Goal: Task Accomplishment & Management: Complete application form

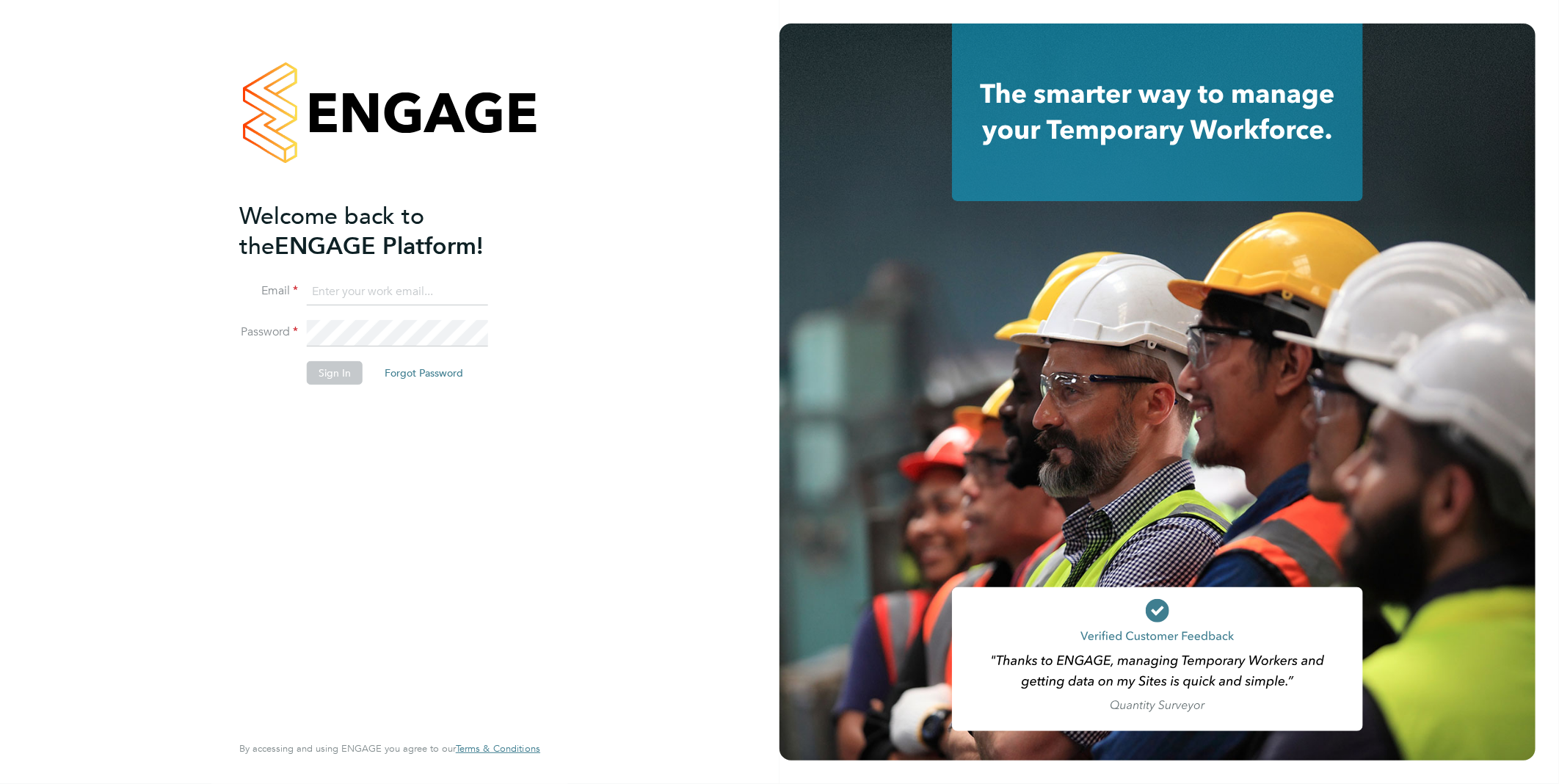
type input "Samantha.briggs@rtcgroupplc.co.uk"
click at [338, 378] on button "Sign In" at bounding box center [335, 373] width 56 height 23
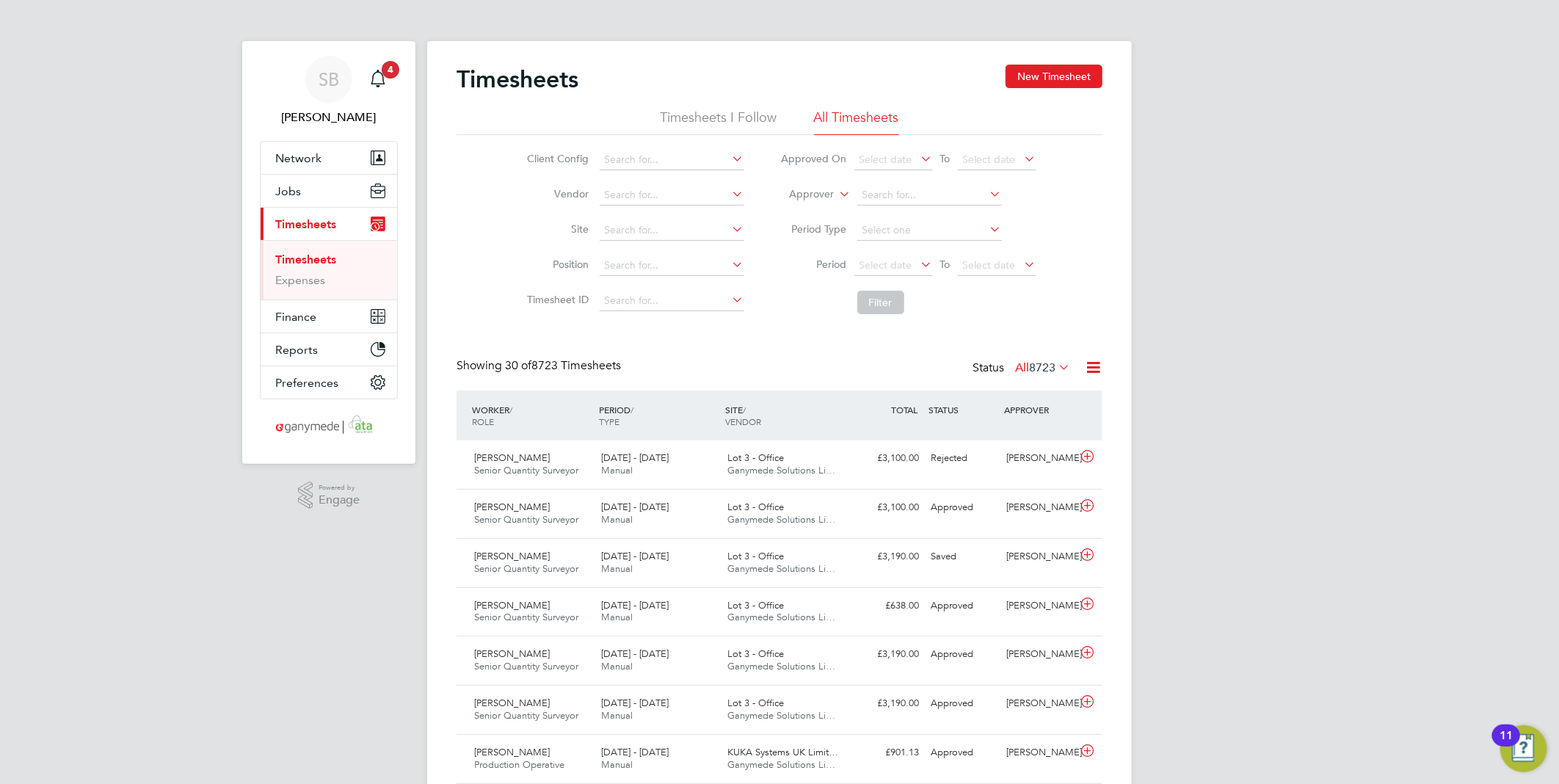
drag, startPoint x: 800, startPoint y: 187, endPoint x: 803, endPoint y: 196, distance: 9.5
click at [800, 189] on label "Approver" at bounding box center [801, 194] width 66 height 15
drag, startPoint x: 805, startPoint y: 205, endPoint x: 849, endPoint y: 201, distance: 44.2
click at [810, 206] on li "Worker" at bounding box center [798, 211] width 73 height 19
click at [883, 194] on input at bounding box center [929, 195] width 145 height 21
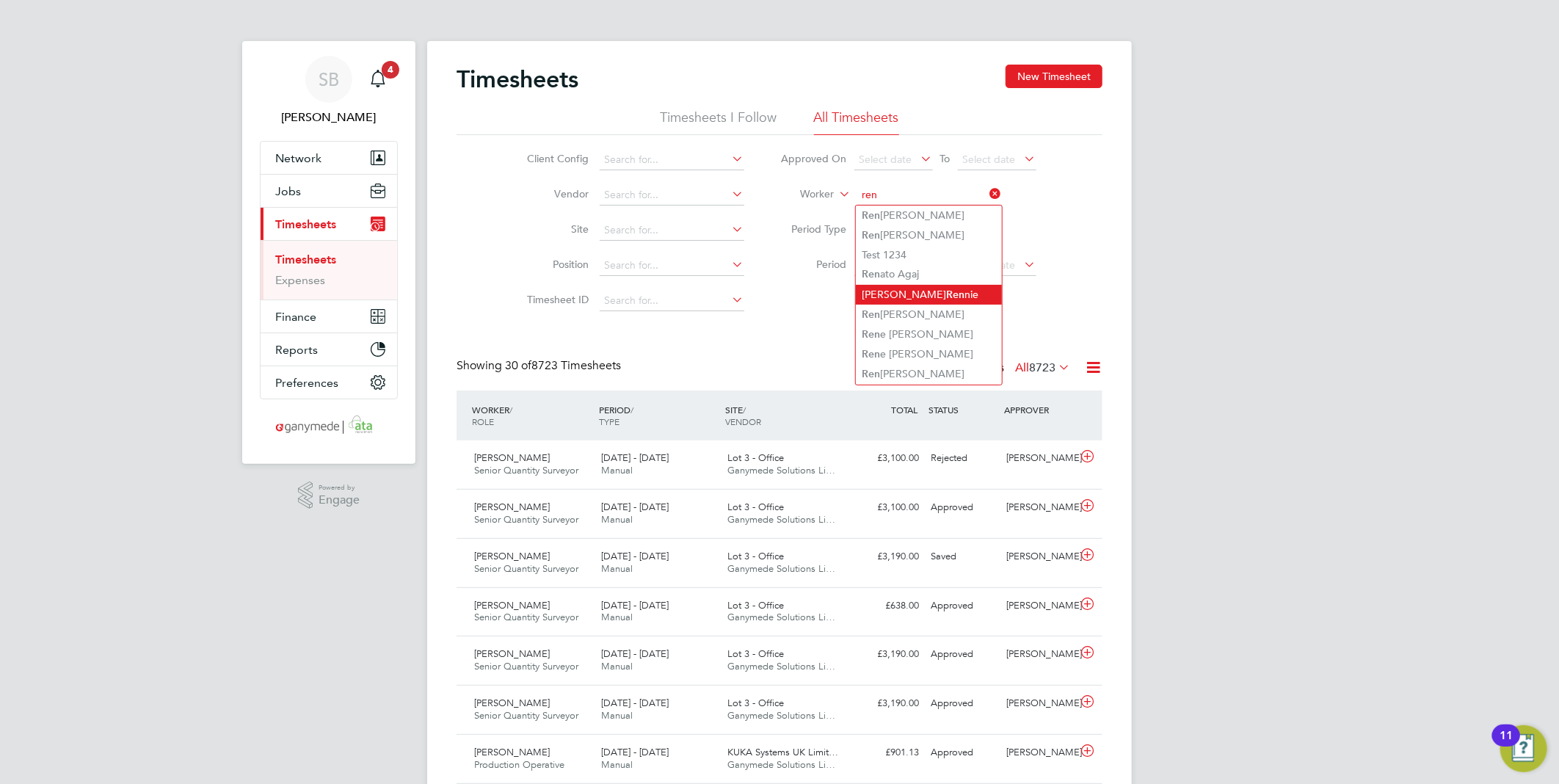
click at [941, 295] on li "[PERSON_NAME] nie" at bounding box center [928, 294] width 146 height 20
type input "[PERSON_NAME]"
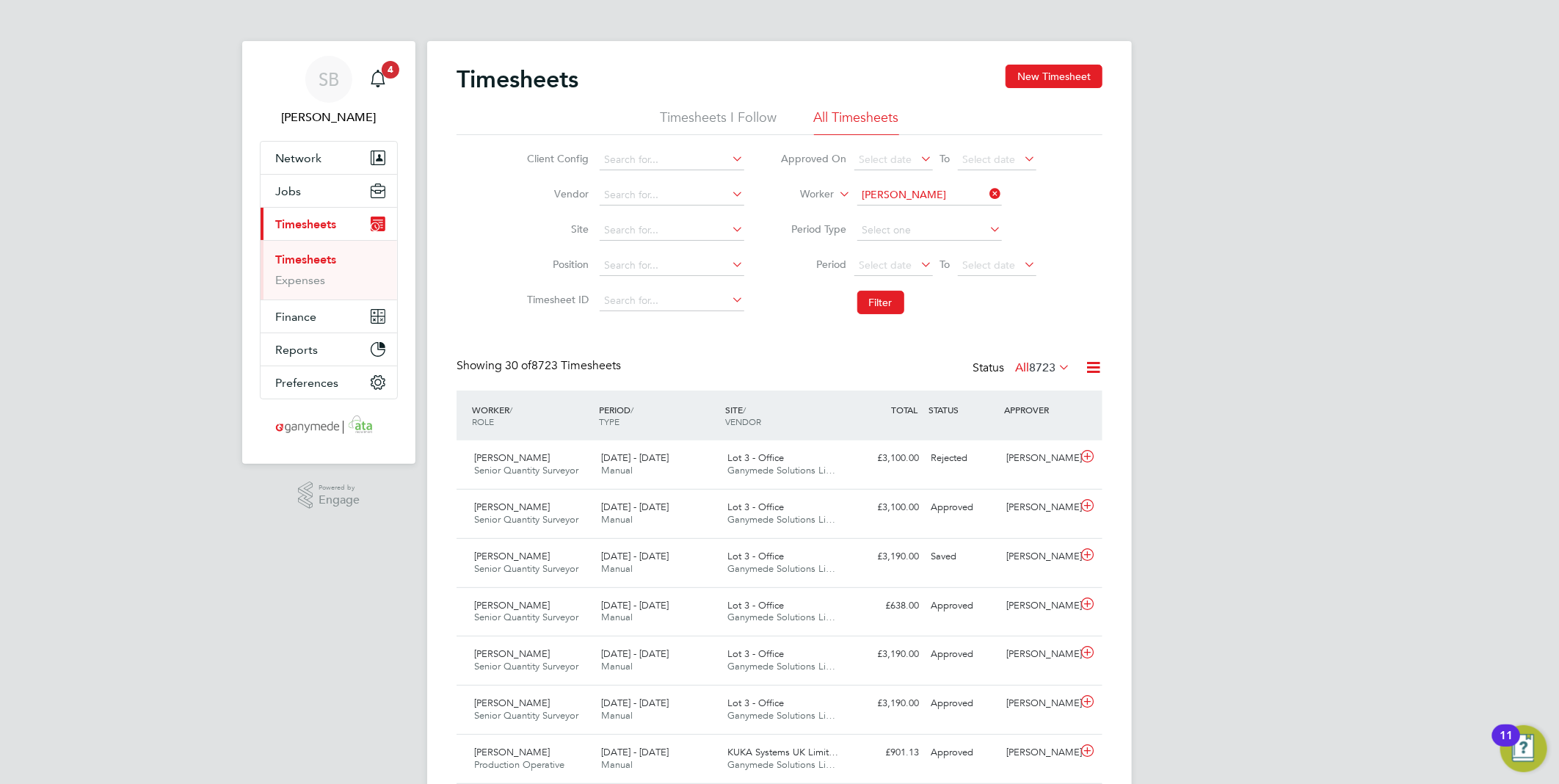
click at [1087, 459] on icon at bounding box center [1087, 456] width 19 height 12
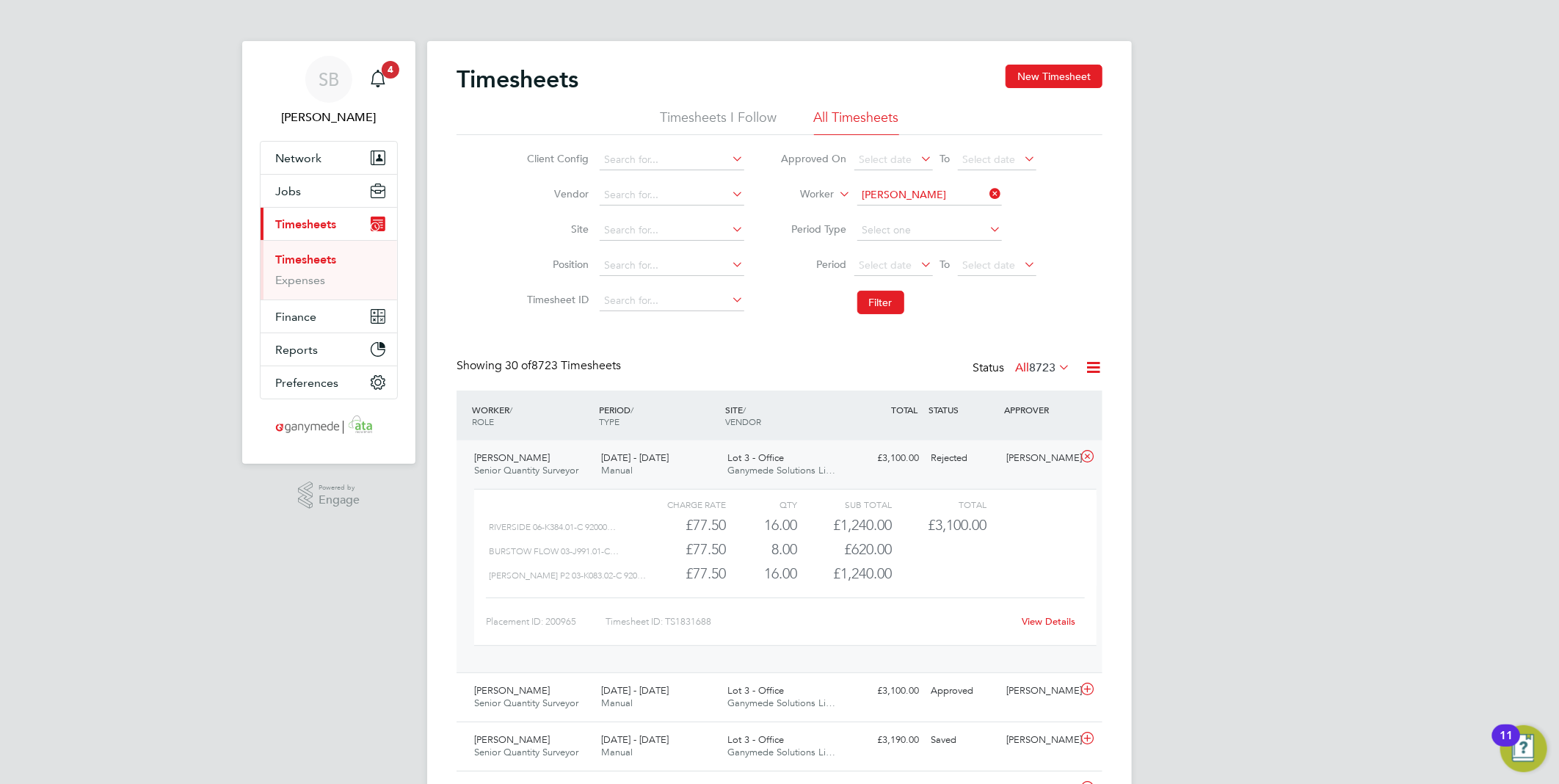
click at [1048, 615] on link "View Details" at bounding box center [1048, 621] width 53 height 12
click at [1032, 69] on button "New Timesheet" at bounding box center [1054, 76] width 97 height 23
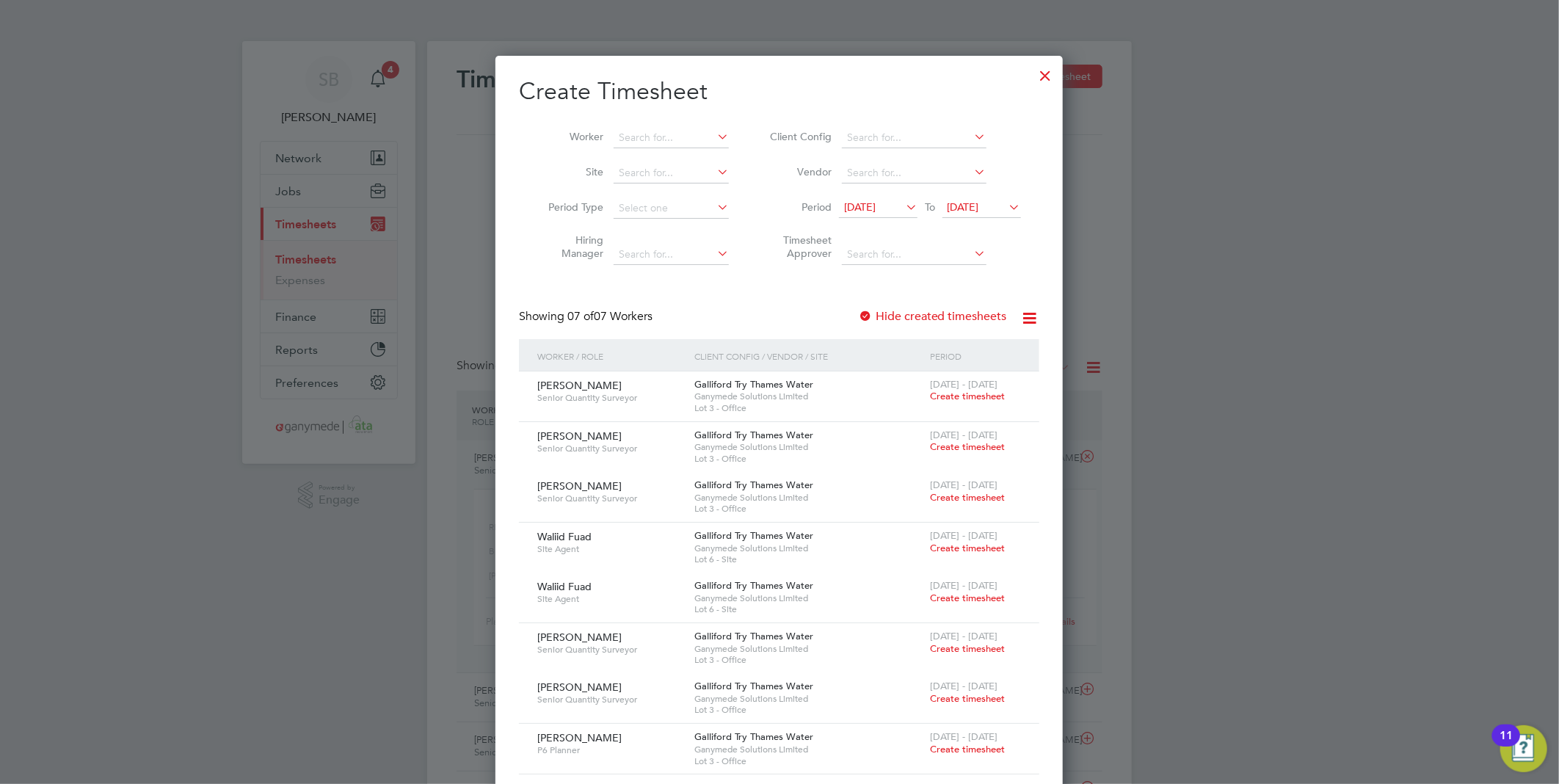
click at [1052, 74] on div at bounding box center [1046, 72] width 26 height 26
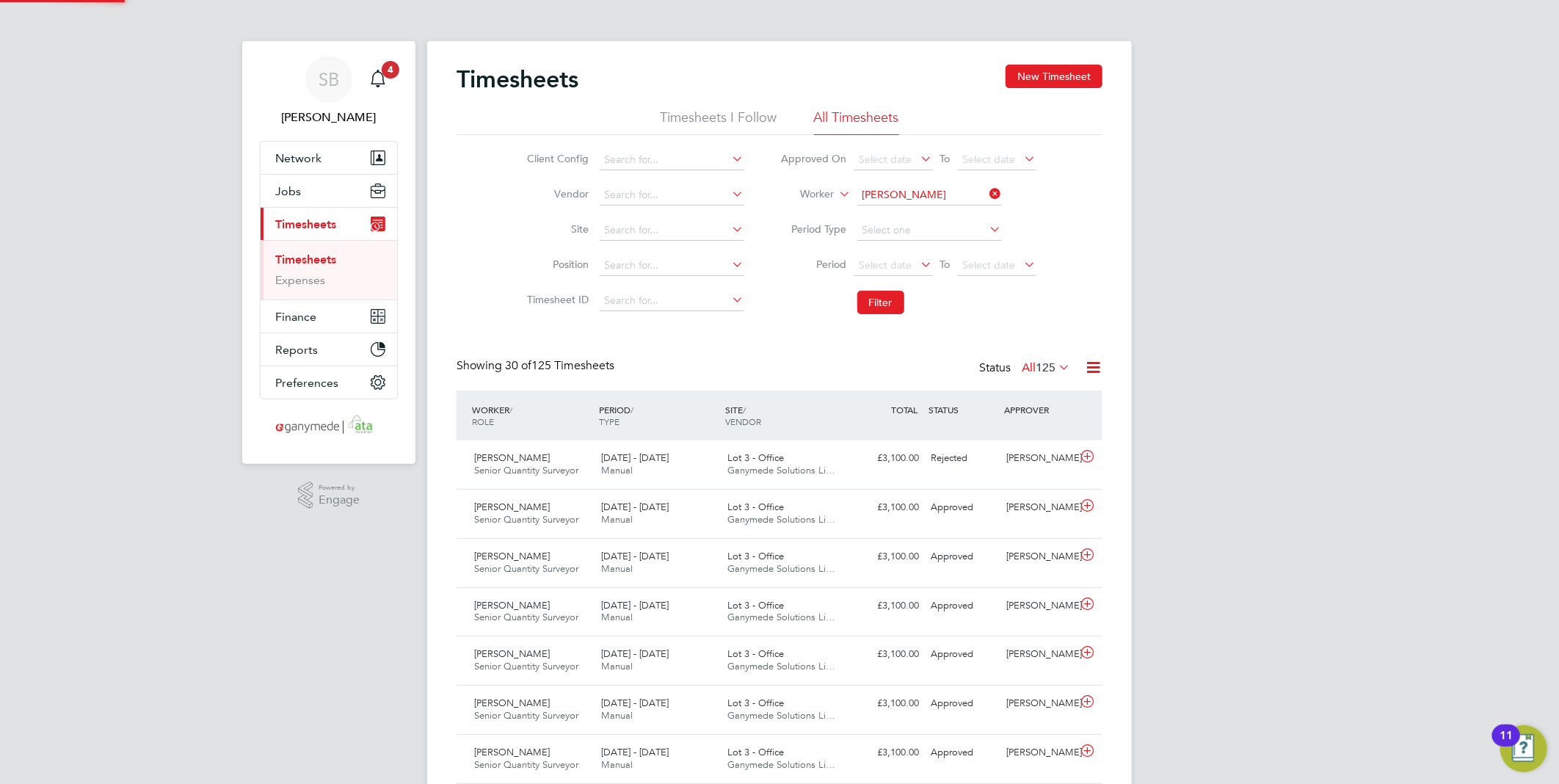
scroll to position [36, 128]
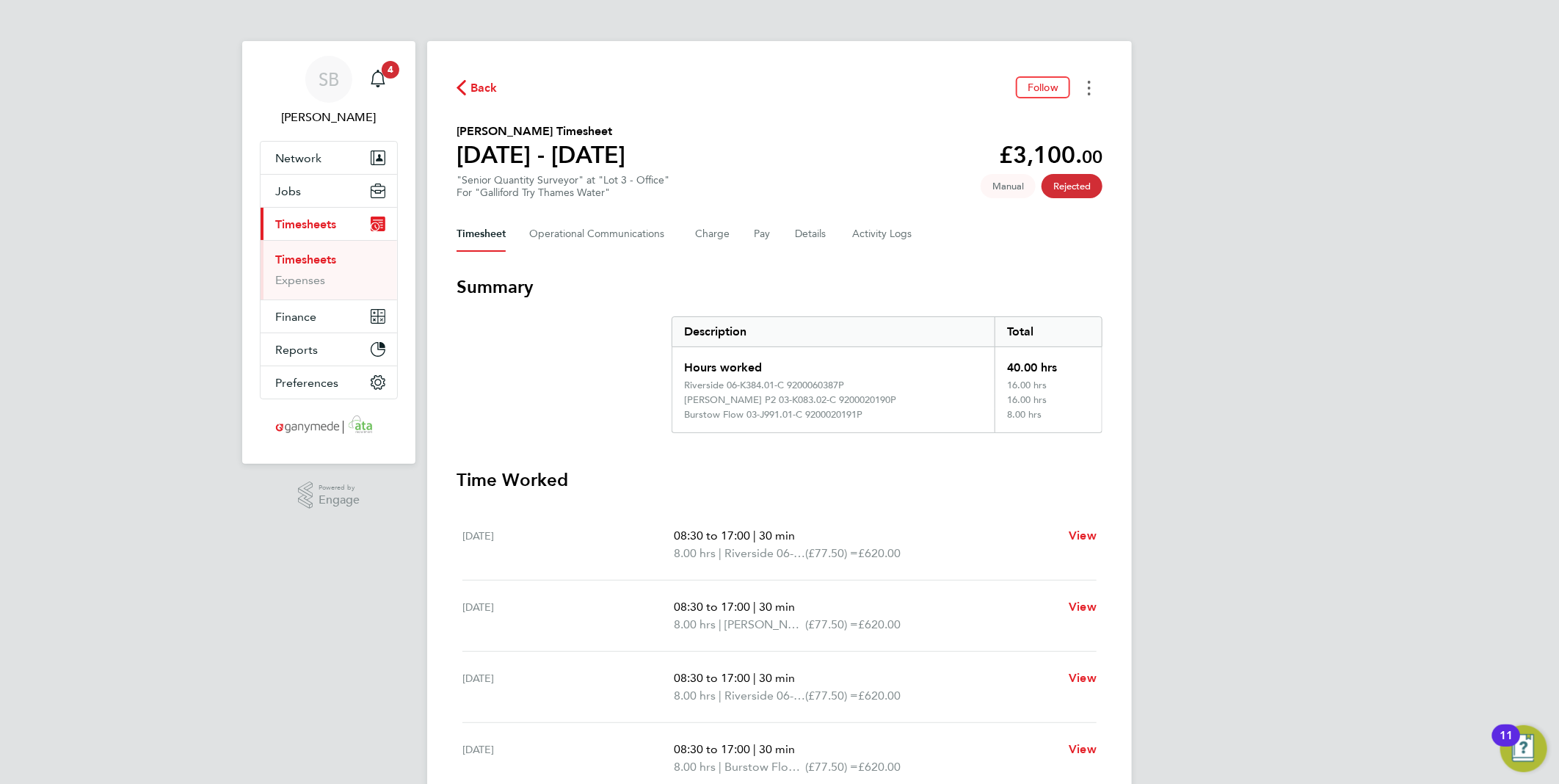
click at [1094, 88] on button "Timesheets Menu" at bounding box center [1089, 87] width 26 height 22
